Goal: Task Accomplishment & Management: Manage account settings

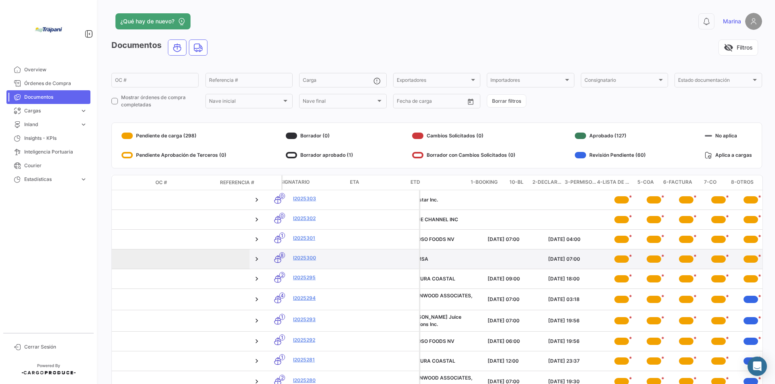
scroll to position [0, 138]
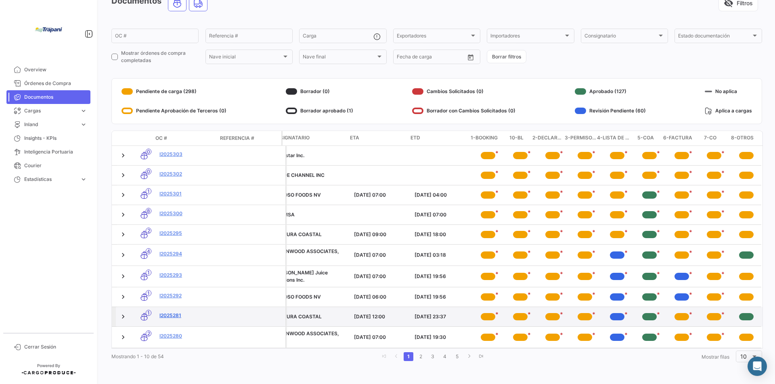
click at [171, 312] on link "I2025281" at bounding box center [188, 315] width 58 height 7
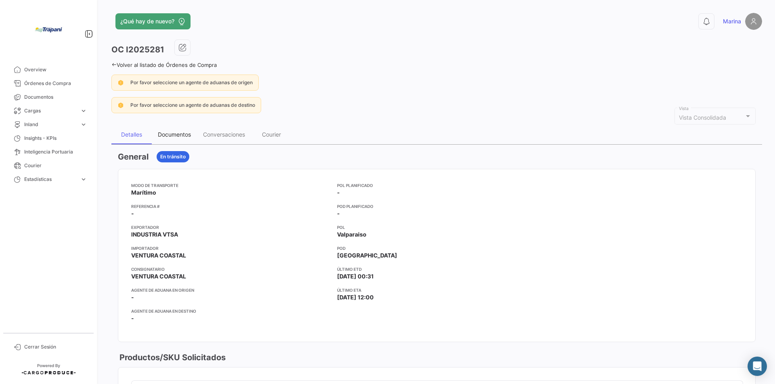
click at [165, 140] on div "Documentos" at bounding box center [174, 134] width 45 height 19
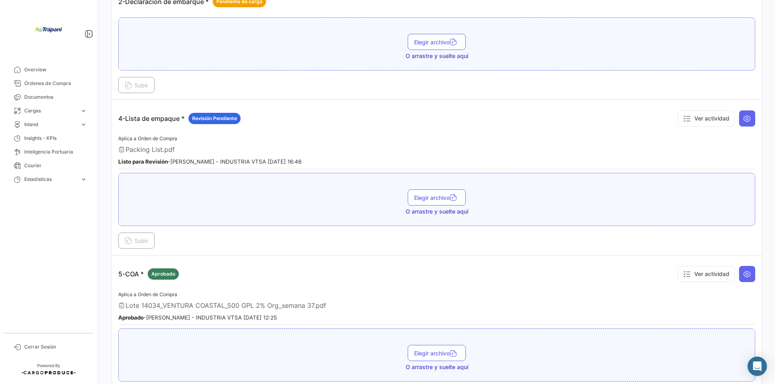
scroll to position [484, 0]
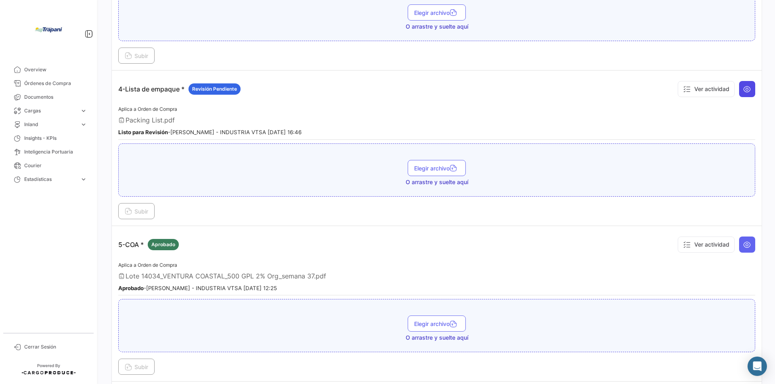
click at [743, 86] on icon at bounding box center [747, 89] width 8 height 8
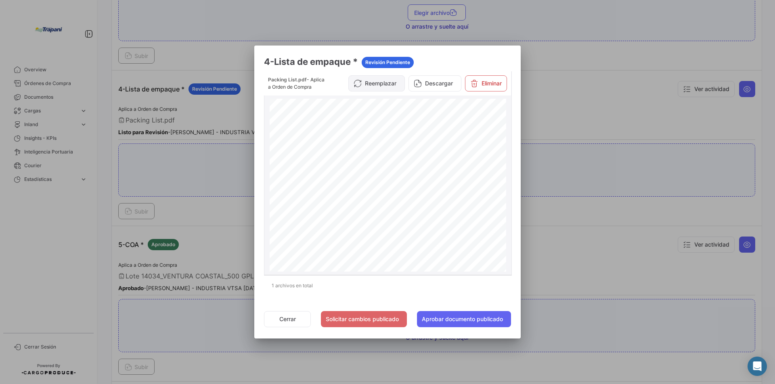
click at [373, 80] on button "Reemplazar" at bounding box center [376, 83] width 56 height 16
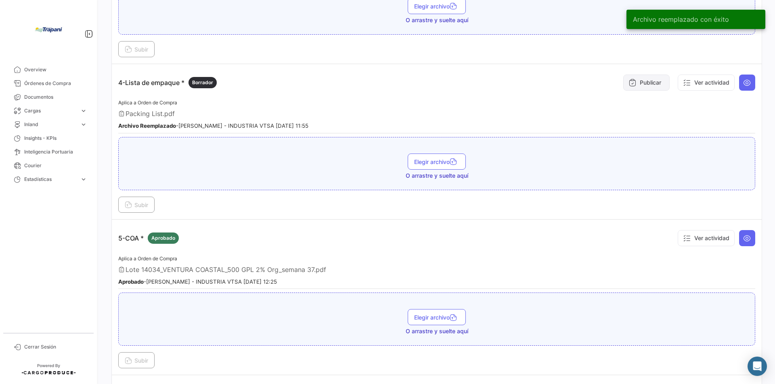
click at [641, 84] on button "Publicar" at bounding box center [646, 83] width 46 height 16
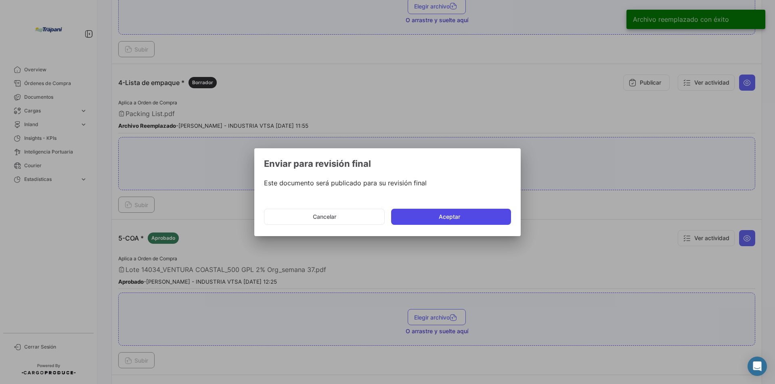
click at [428, 221] on button "Aceptar" at bounding box center [451, 217] width 120 height 16
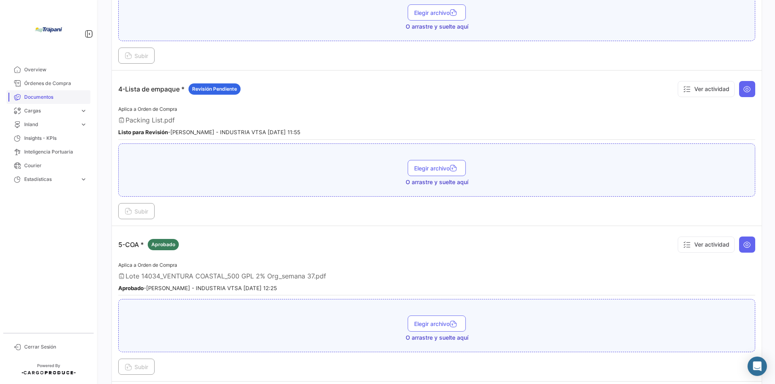
click at [50, 96] on span "Documentos" at bounding box center [55, 97] width 63 height 7
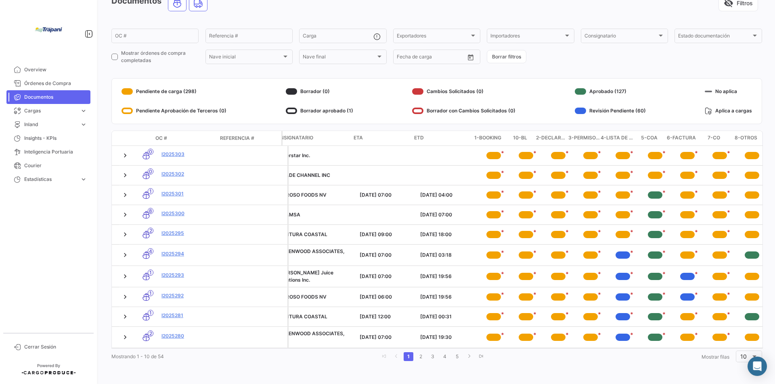
scroll to position [0, 138]
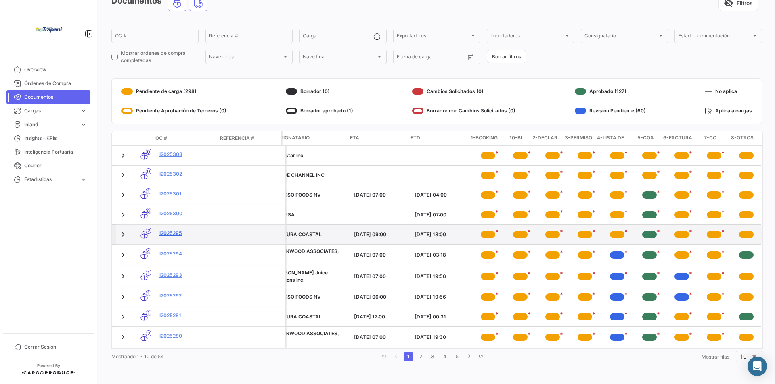
click at [159, 230] on link "I2025295" at bounding box center [188, 233] width 58 height 7
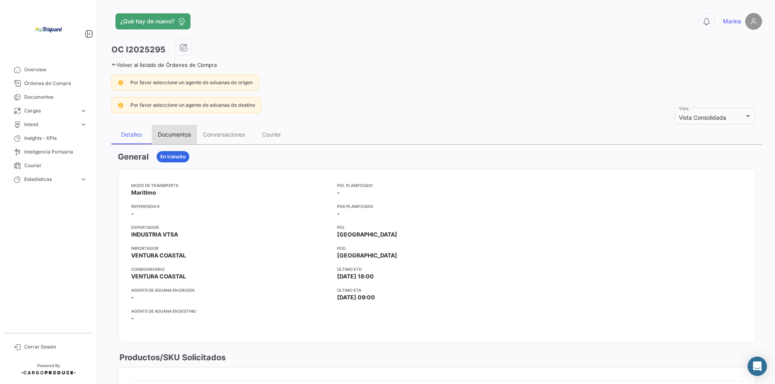
click at [165, 137] on div "Documentos" at bounding box center [174, 134] width 33 height 7
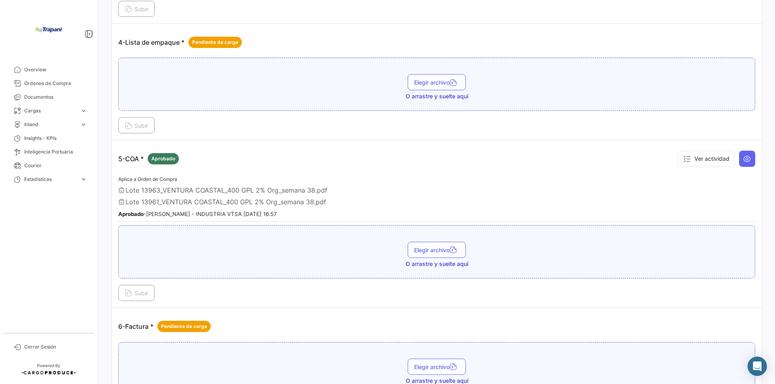
scroll to position [565, 0]
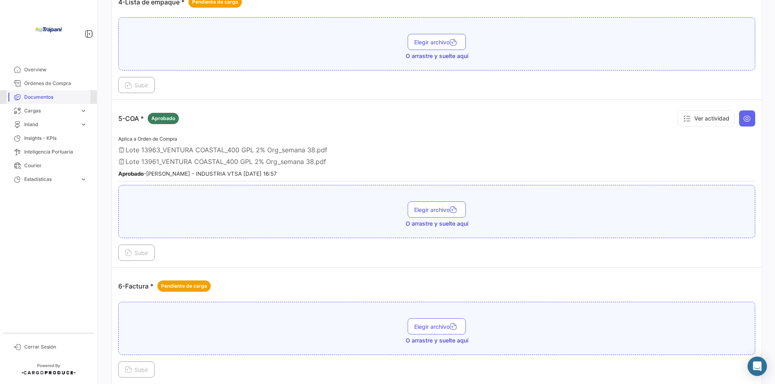
click at [29, 99] on span "Documentos" at bounding box center [55, 97] width 63 height 7
